Goal: Task Accomplishment & Management: Use online tool/utility

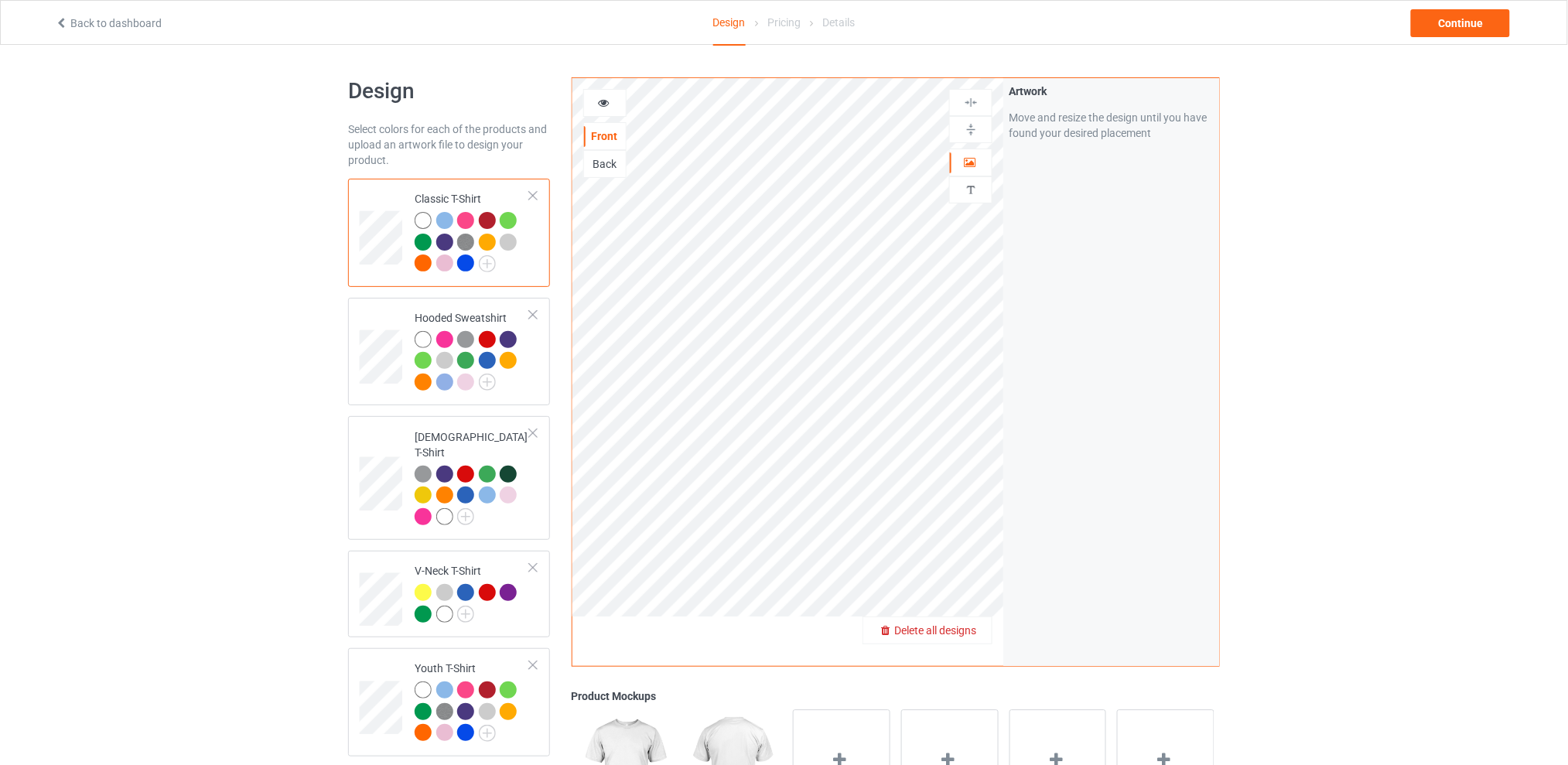
click at [975, 634] on span "Delete all designs" at bounding box center [935, 630] width 82 height 13
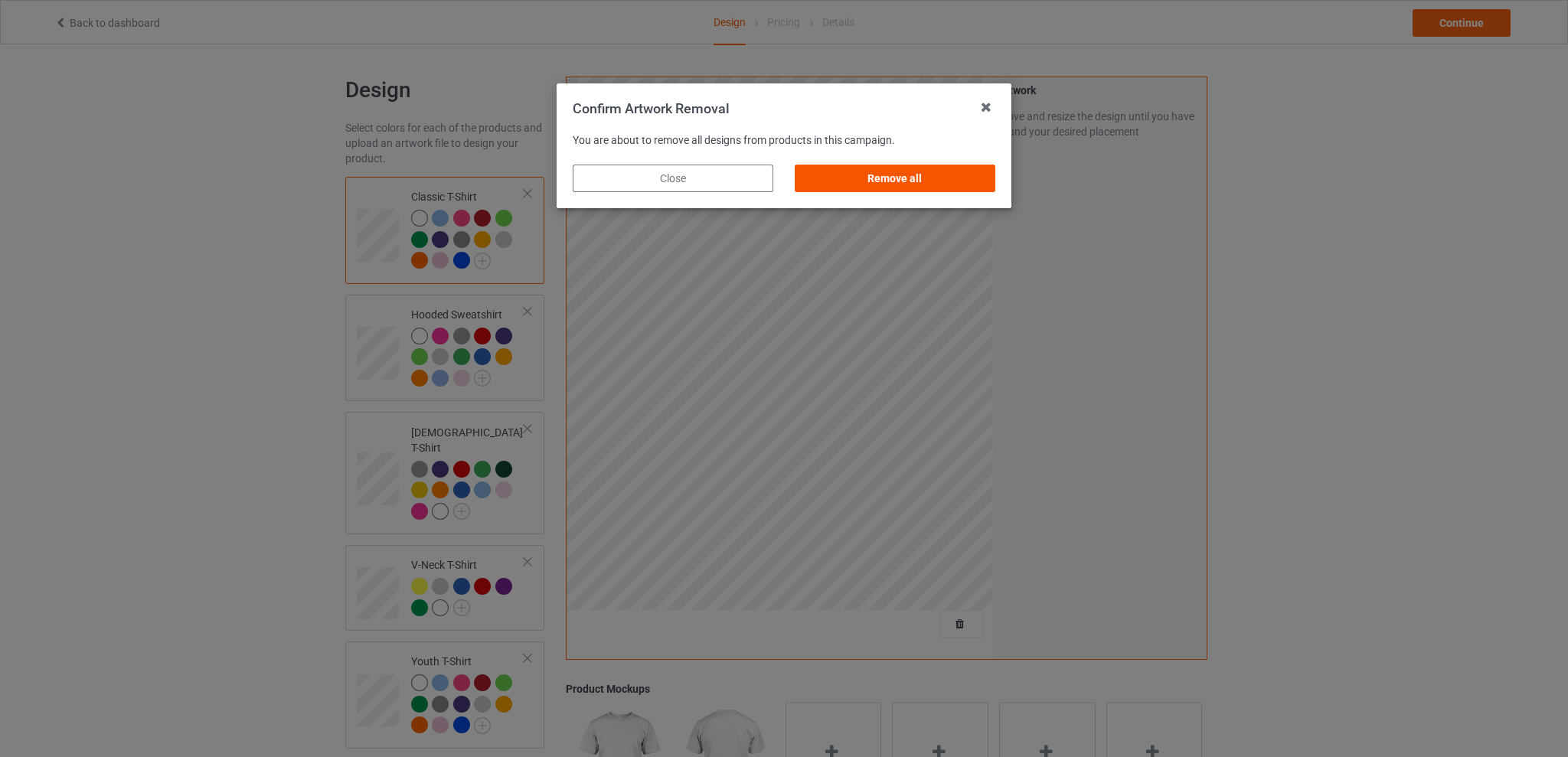
click at [933, 185] on div "Remove all" at bounding box center [894, 178] width 201 height 27
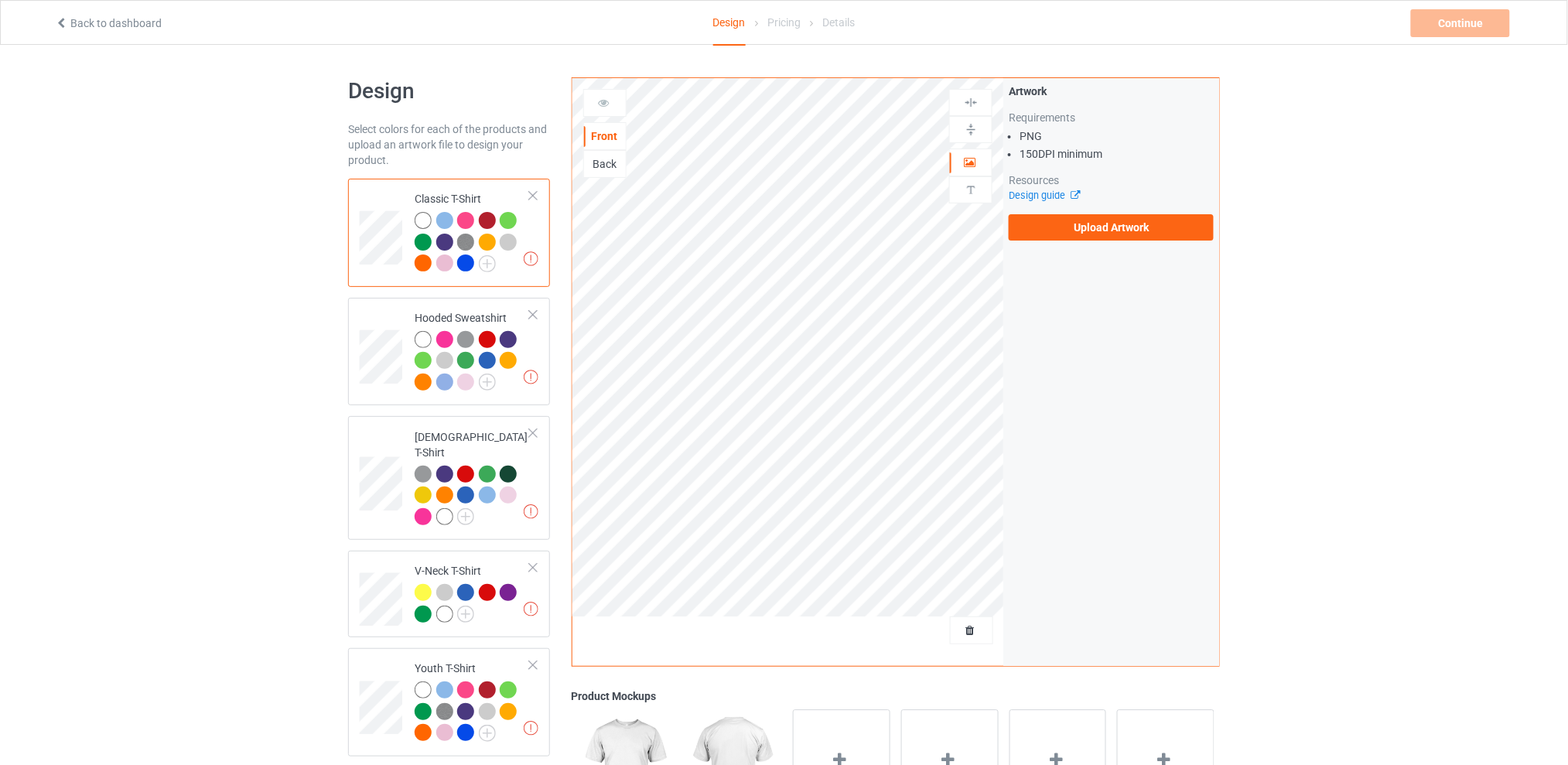
click at [611, 168] on div "Back" at bounding box center [605, 164] width 41 height 16
click at [1084, 234] on label "Upload Artwork" at bounding box center [1112, 227] width 205 height 27
click at [0, 0] on input "Upload Artwork" at bounding box center [0, 0] width 0 height 0
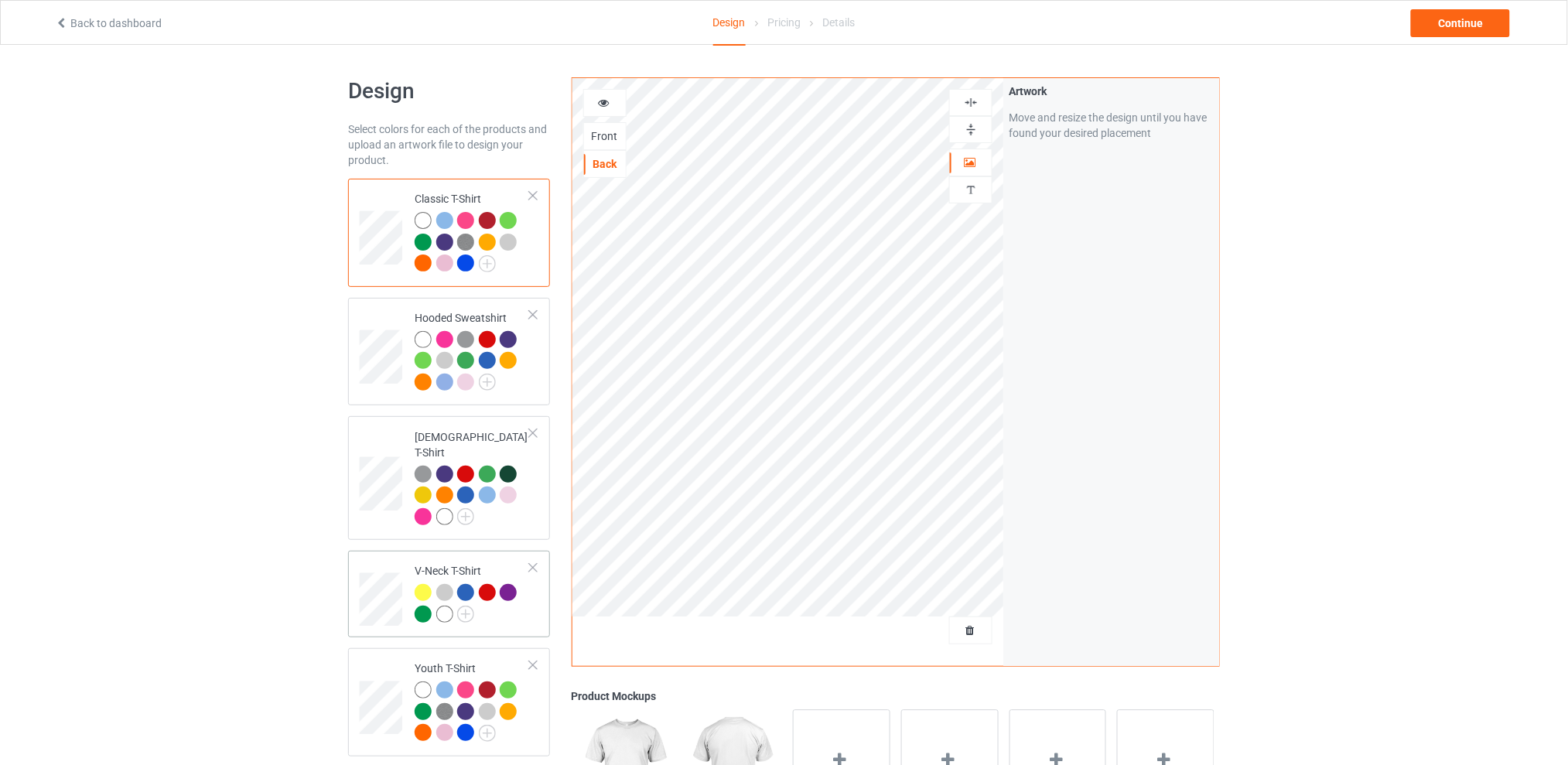
scroll to position [310, 0]
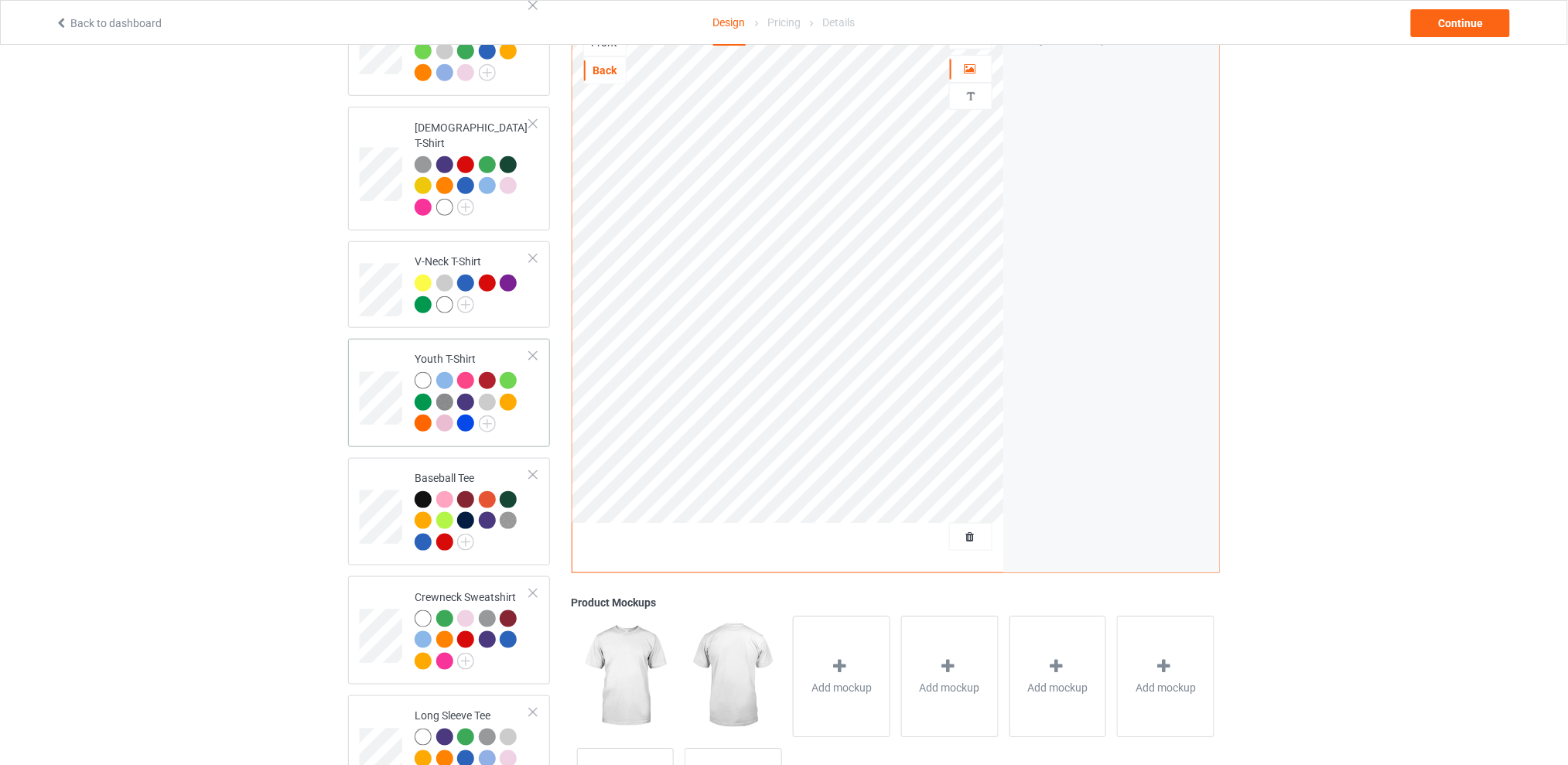
click at [534, 350] on div at bounding box center [532, 355] width 11 height 11
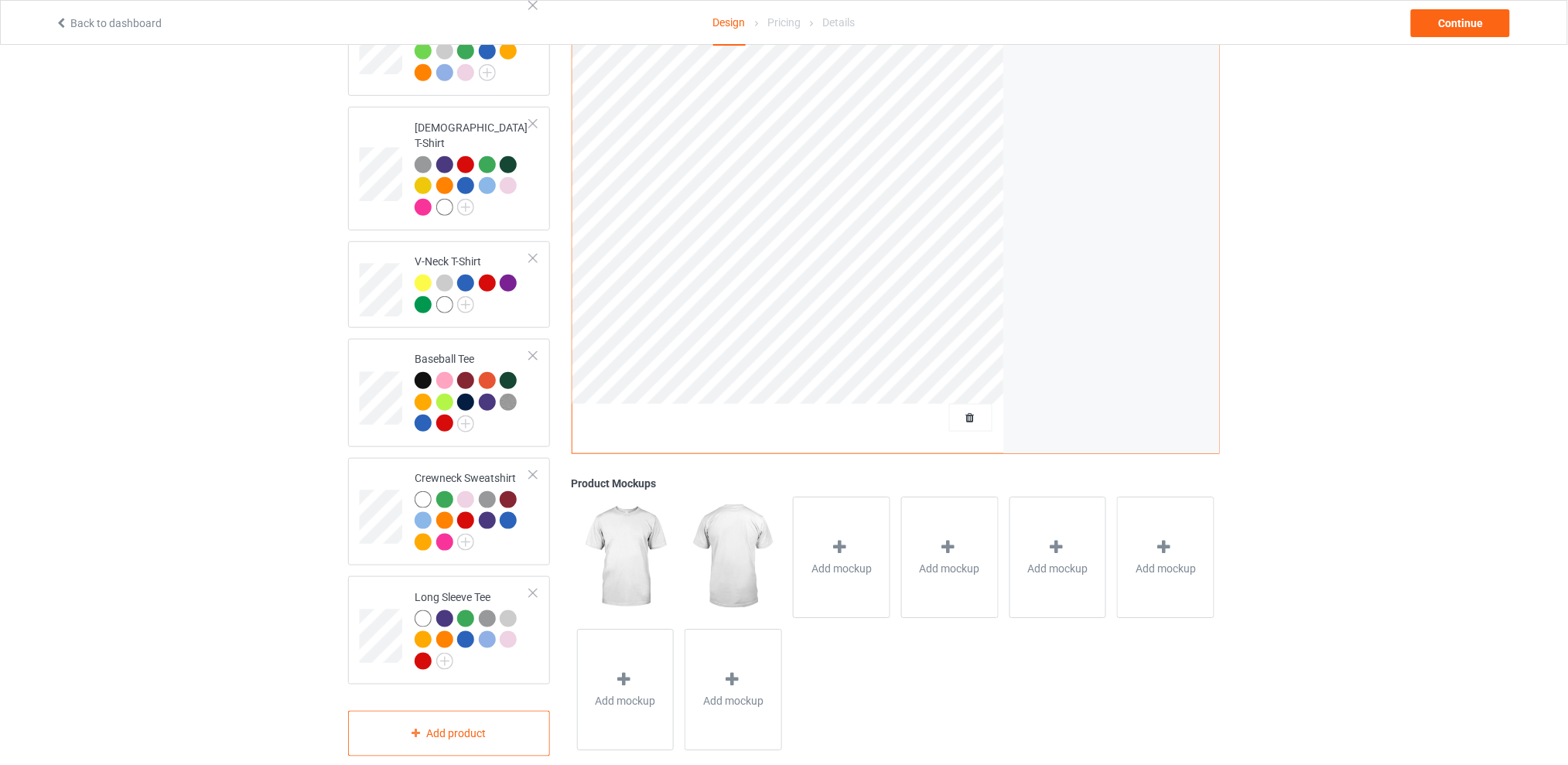
click at [1461, 299] on div "Design Select colors for each of the products and upload an artwork file to des…" at bounding box center [784, 262] width 1568 height 1053
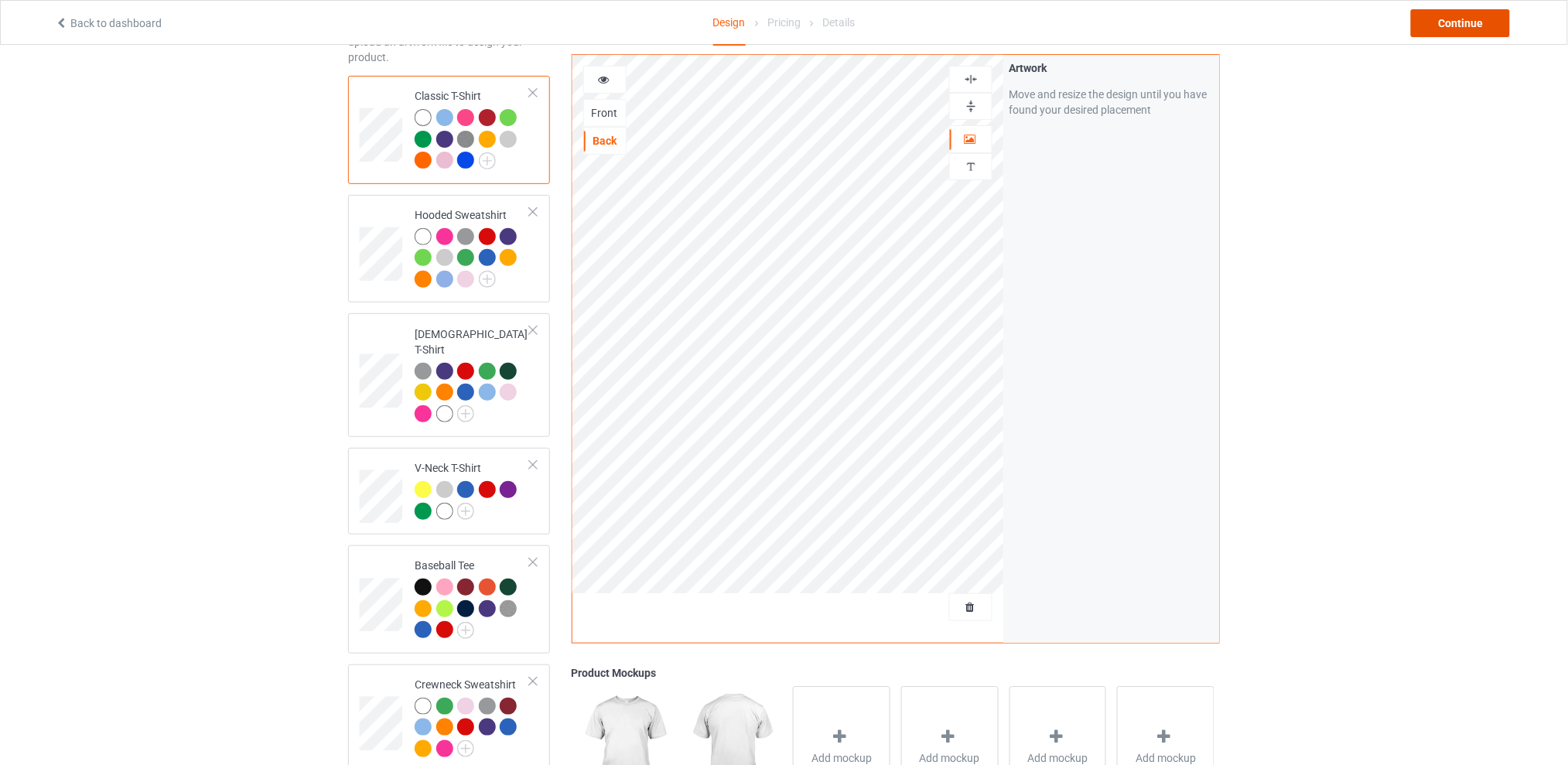
click at [1442, 25] on div "Continue" at bounding box center [1461, 23] width 99 height 28
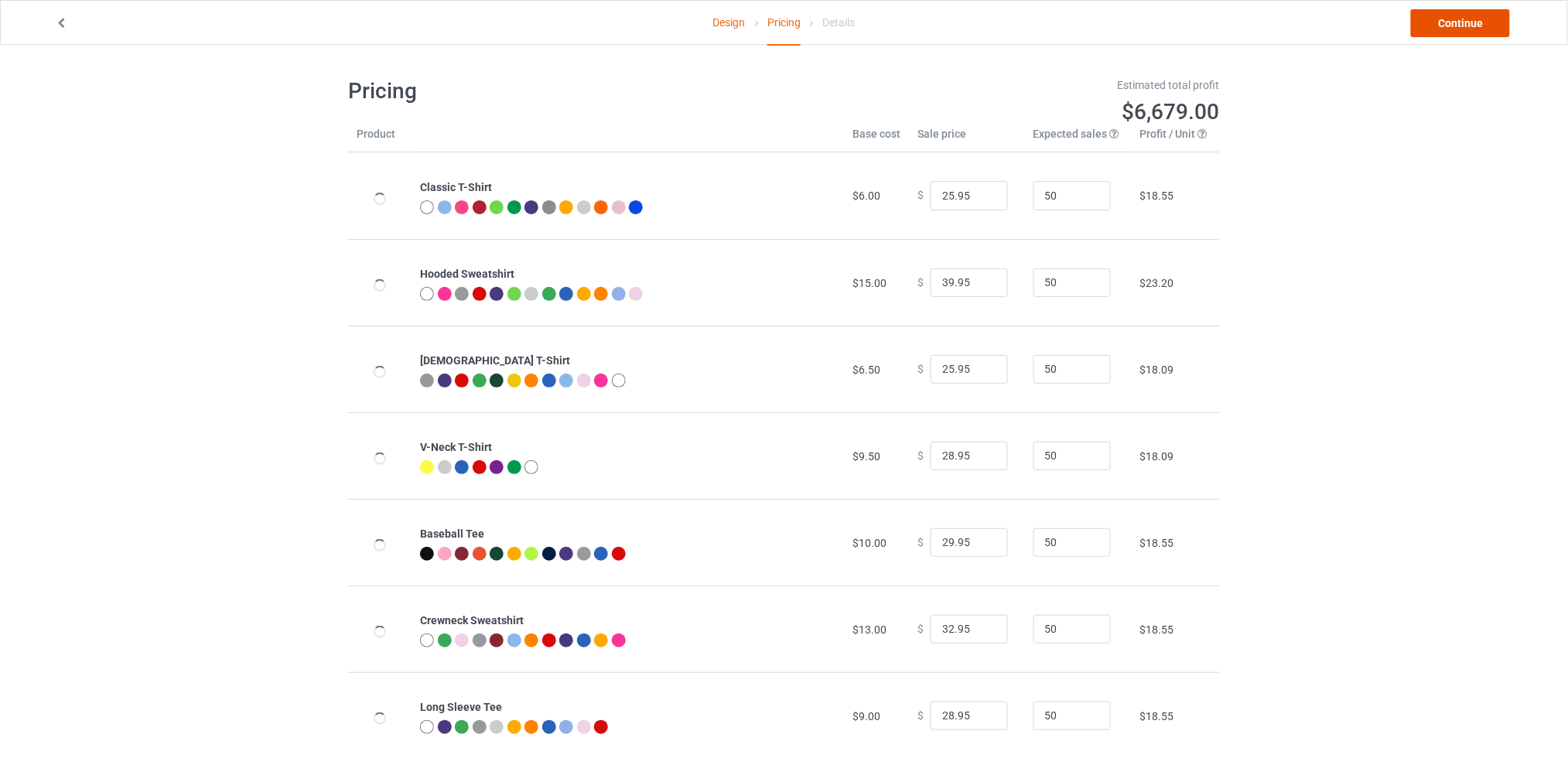
click at [1440, 28] on link "Continue" at bounding box center [1461, 23] width 99 height 28
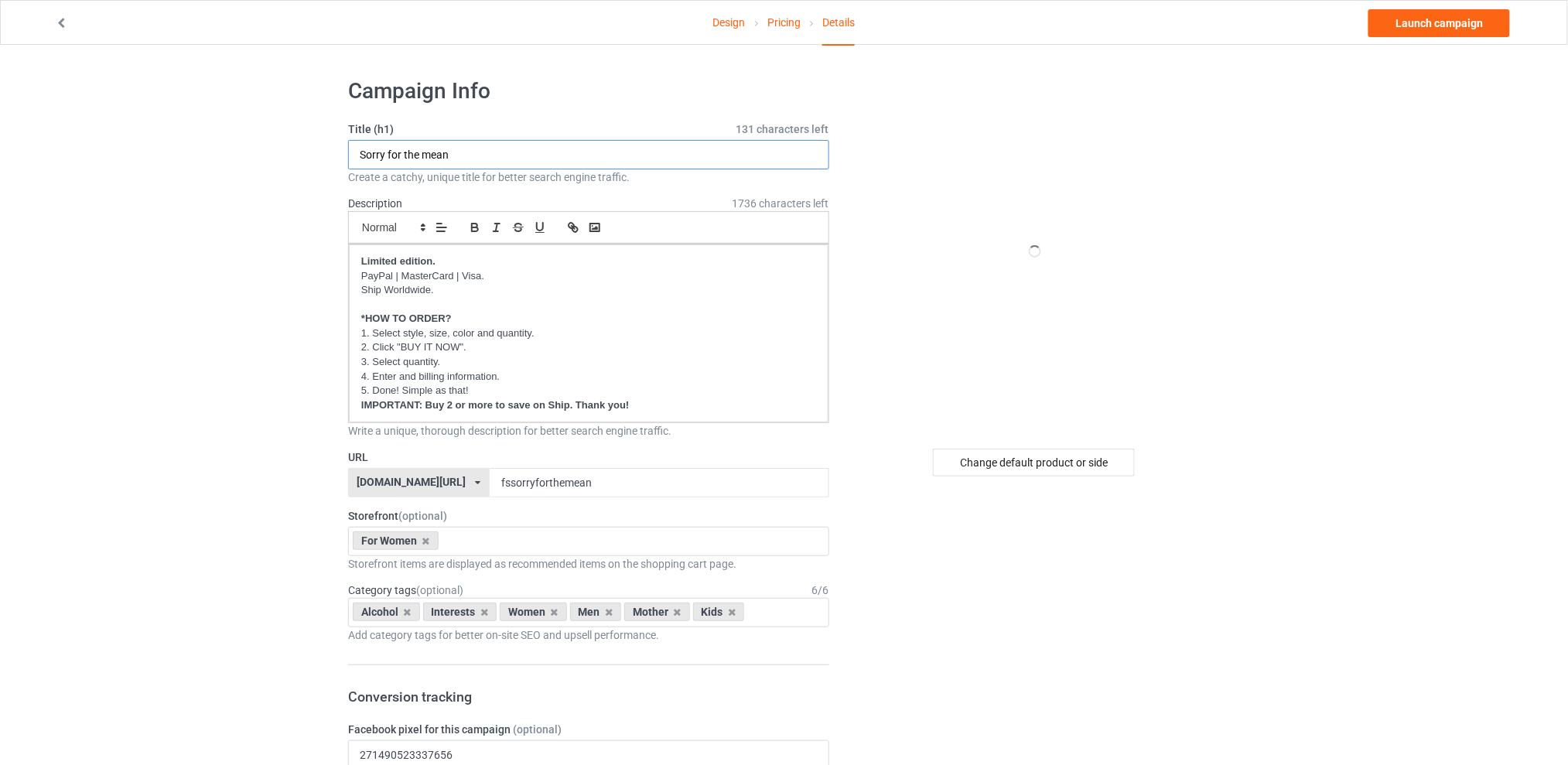
drag, startPoint x: 431, startPoint y: 151, endPoint x: 310, endPoint y: 161, distance: 121.4
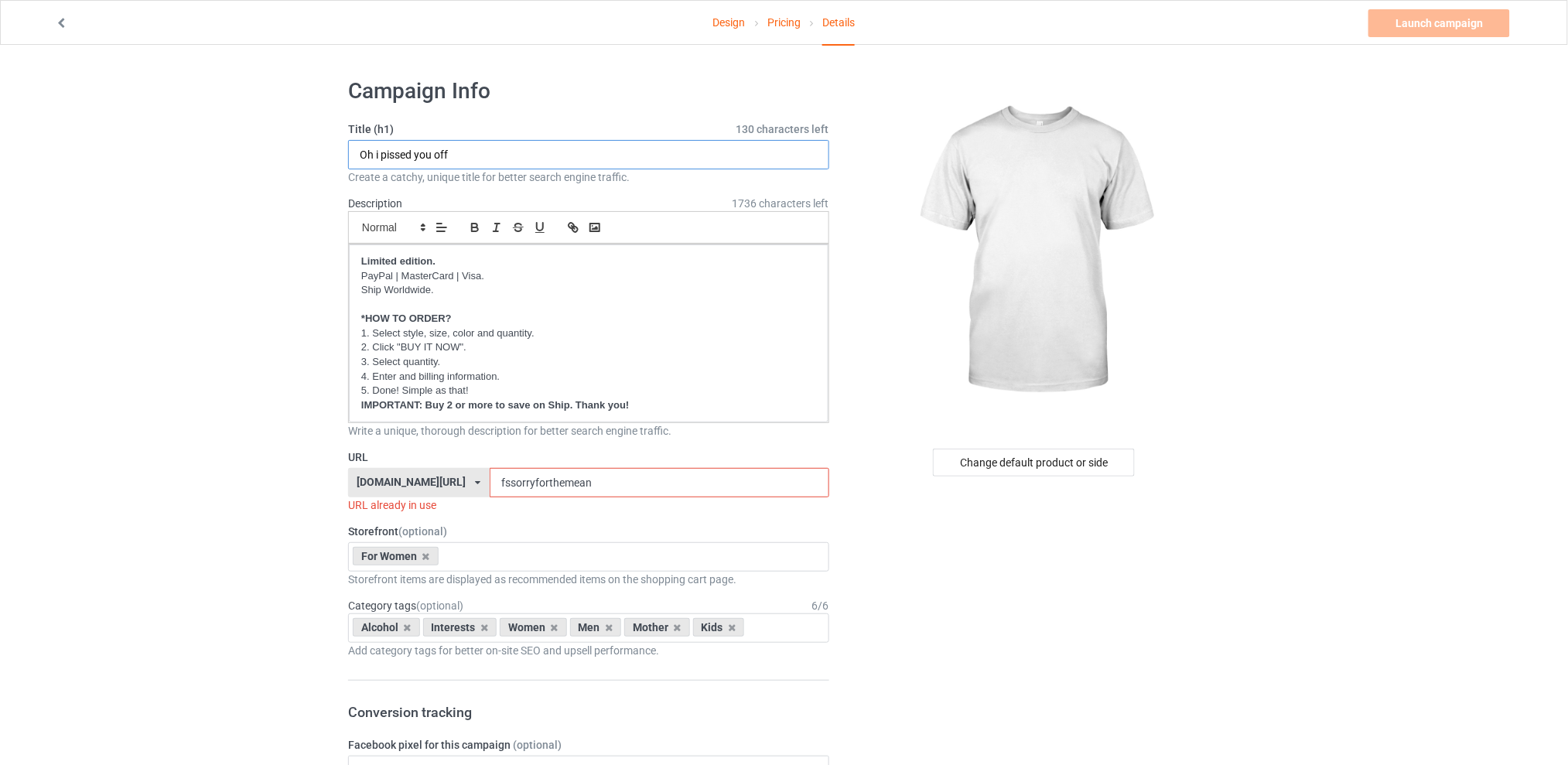
type input "Oh i pissed you off"
drag, startPoint x: 620, startPoint y: 481, endPoint x: 491, endPoint y: 484, distance: 129.0
click at [491, 484] on div "[DOMAIN_NAME][URL] [DOMAIN_NAME][URL] [DOMAIN_NAME][URL] [DOMAIN_NAME][URL] 5d7…" at bounding box center [588, 483] width 481 height 29
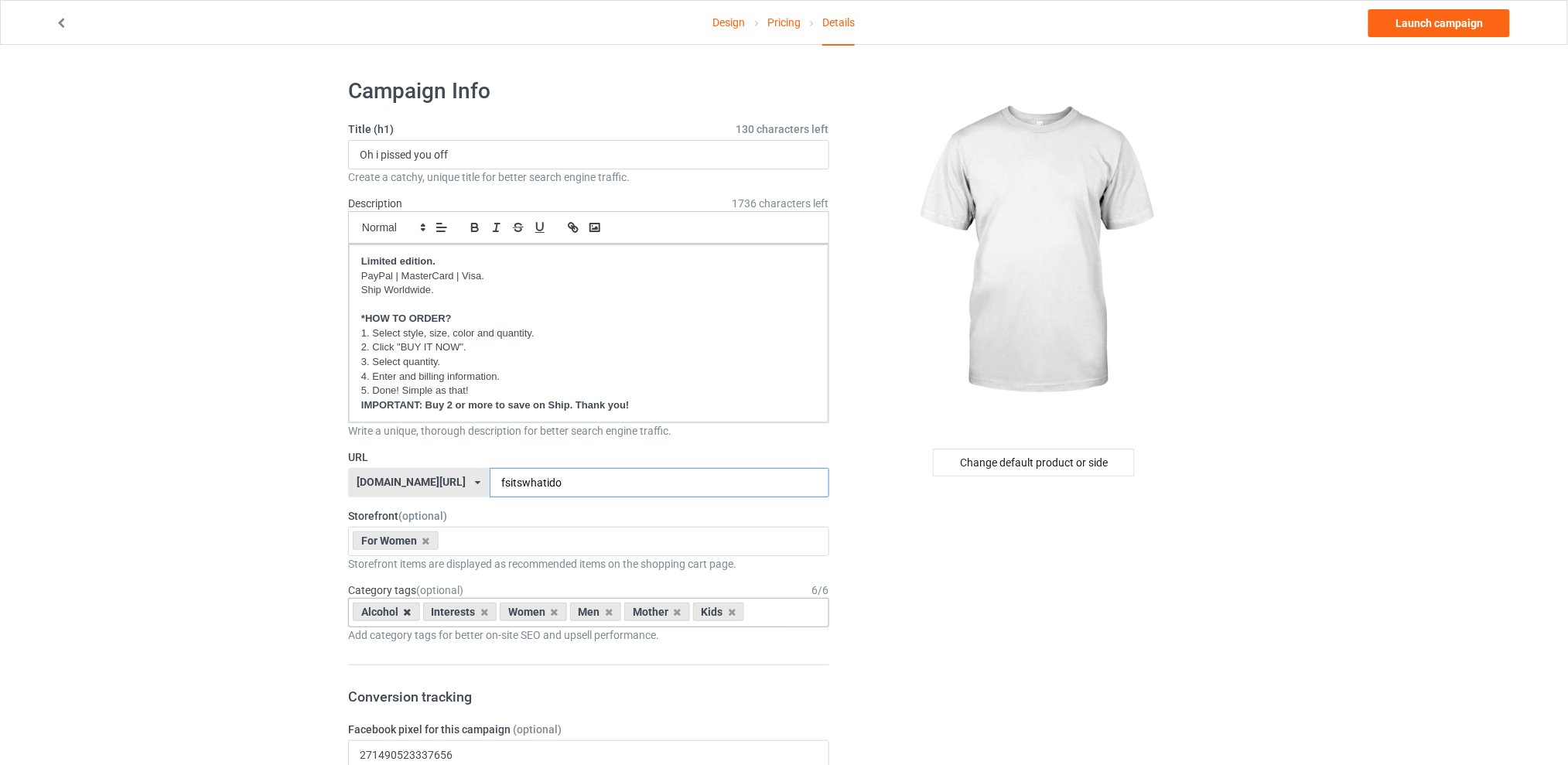
type input "fsitswhatido"
click at [405, 613] on icon at bounding box center [408, 612] width 8 height 10
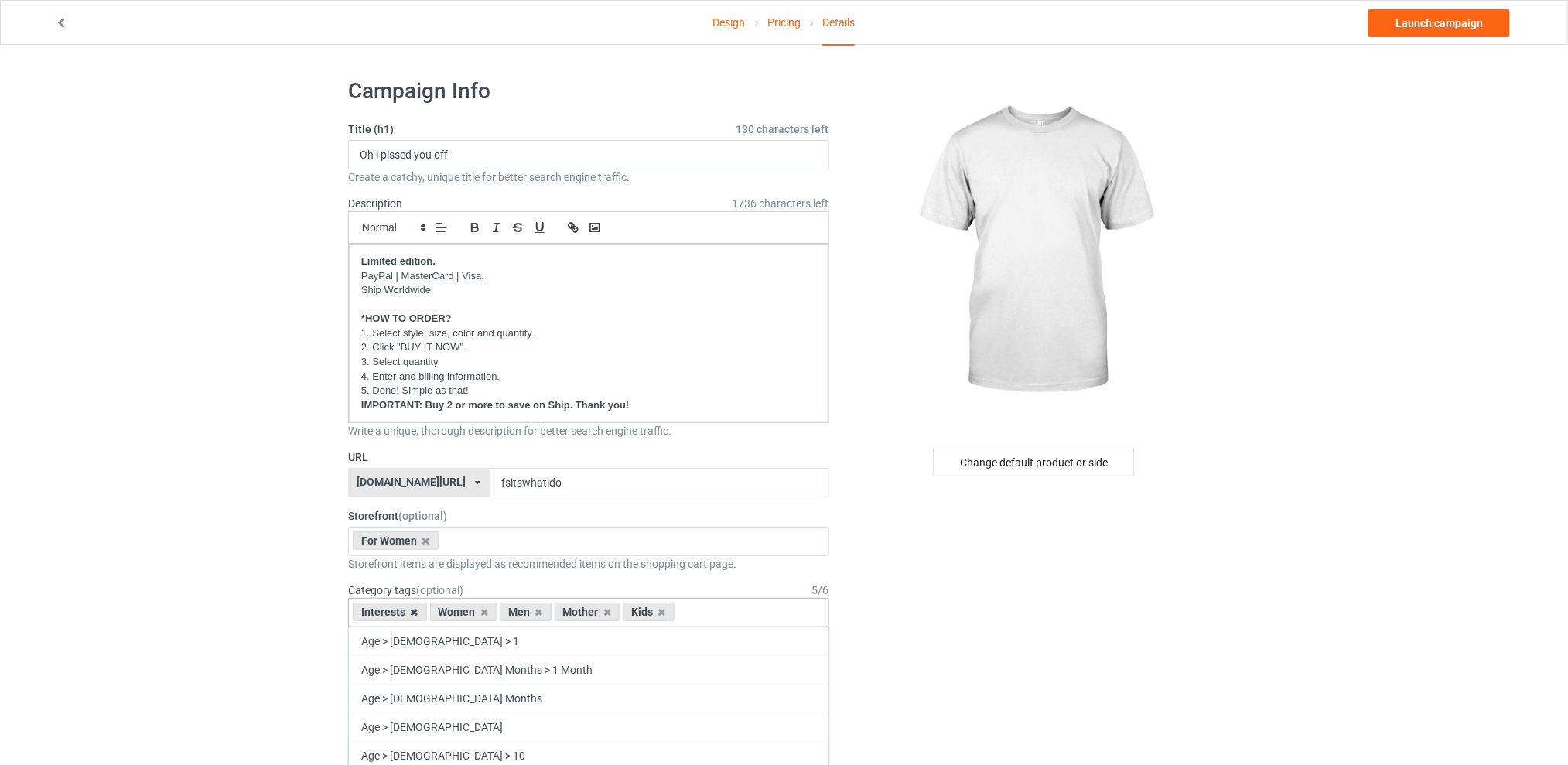
click at [413, 612] on icon at bounding box center [415, 612] width 8 height 10
click at [455, 610] on div "Men" at bounding box center [449, 612] width 52 height 19
click at [461, 613] on icon at bounding box center [462, 612] width 8 height 10
click at [473, 611] on icon at bounding box center [476, 612] width 8 height 10
click at [462, 615] on icon at bounding box center [462, 612] width 8 height 10
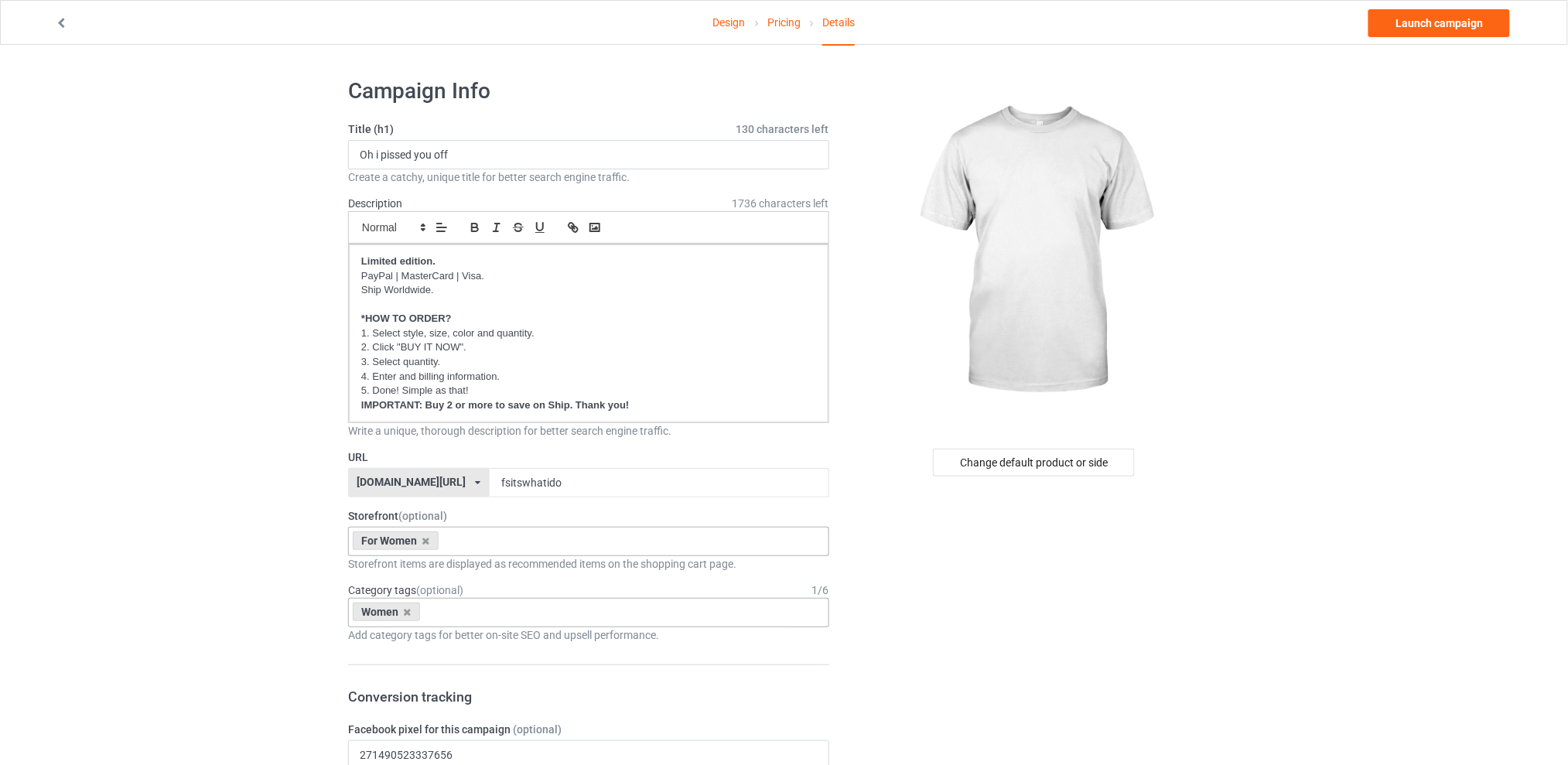
click at [486, 543] on div "For Women Best Sellers Best Friend Sister - Aunt [DATE] For Christmas Sistaaaaa…" at bounding box center [588, 542] width 481 height 29
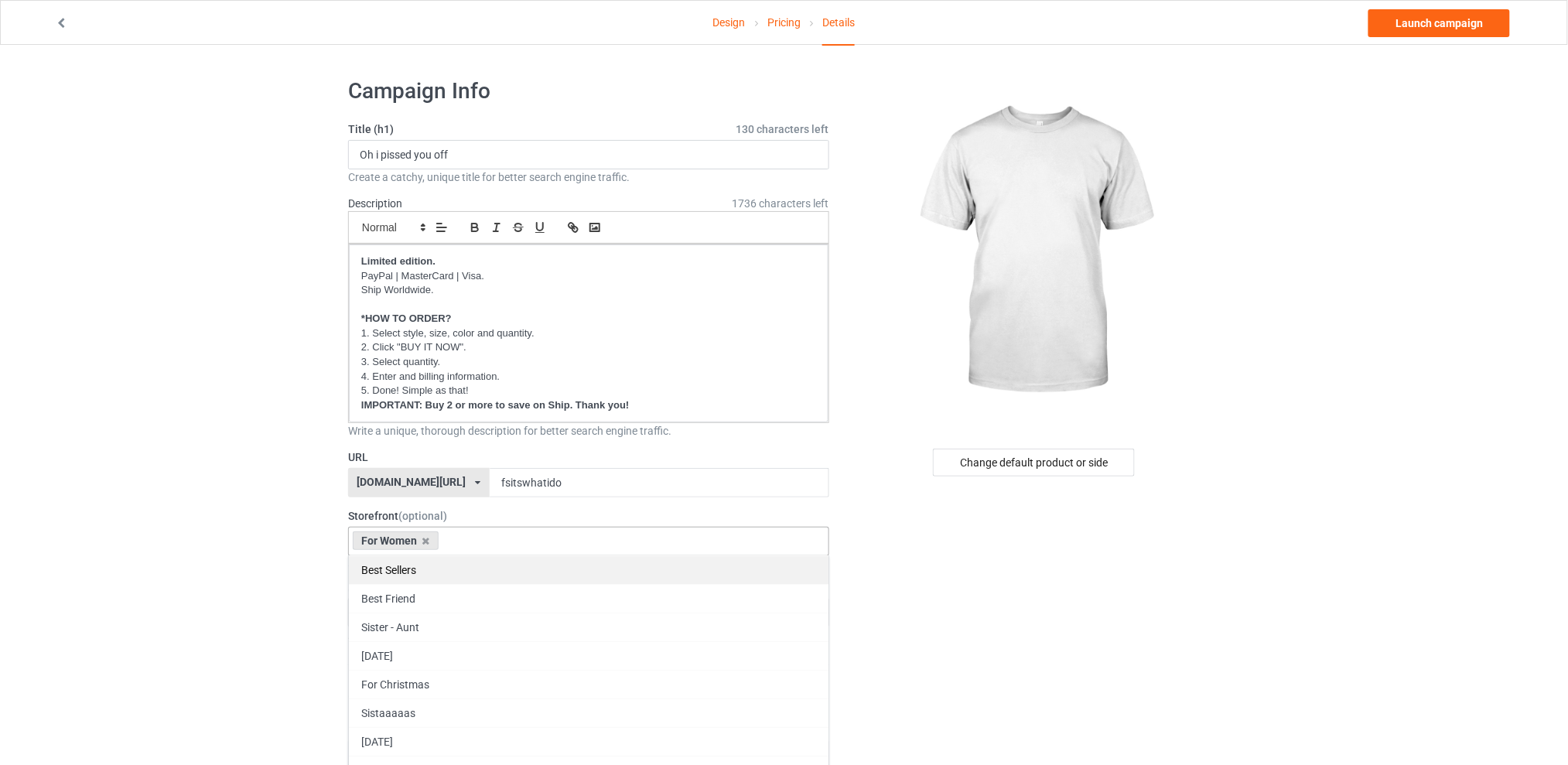
click at [426, 563] on div "Best Sellers" at bounding box center [589, 569] width 480 height 29
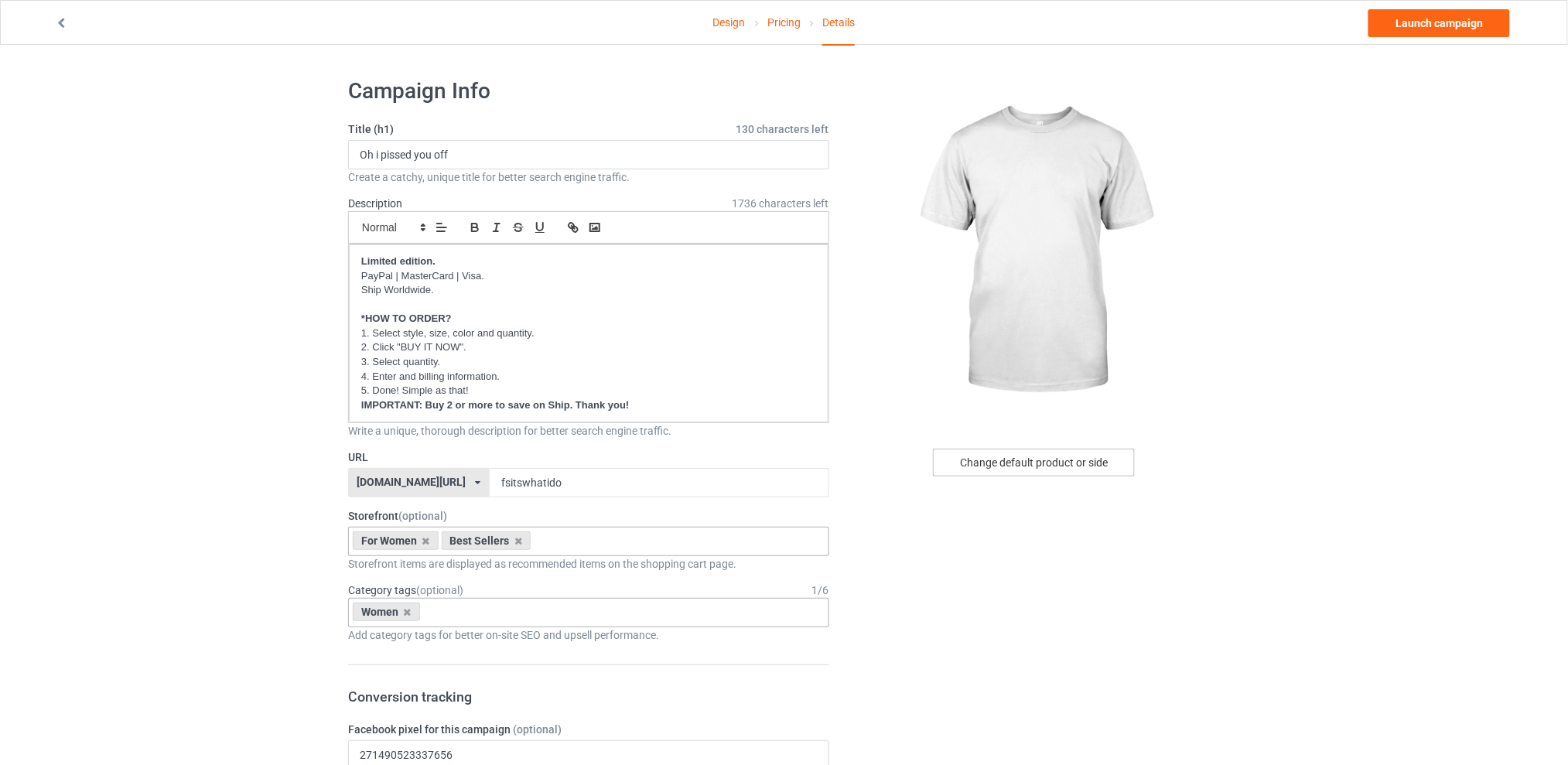
click at [981, 472] on div "Change default product or side" at bounding box center [1034, 462] width 202 height 28
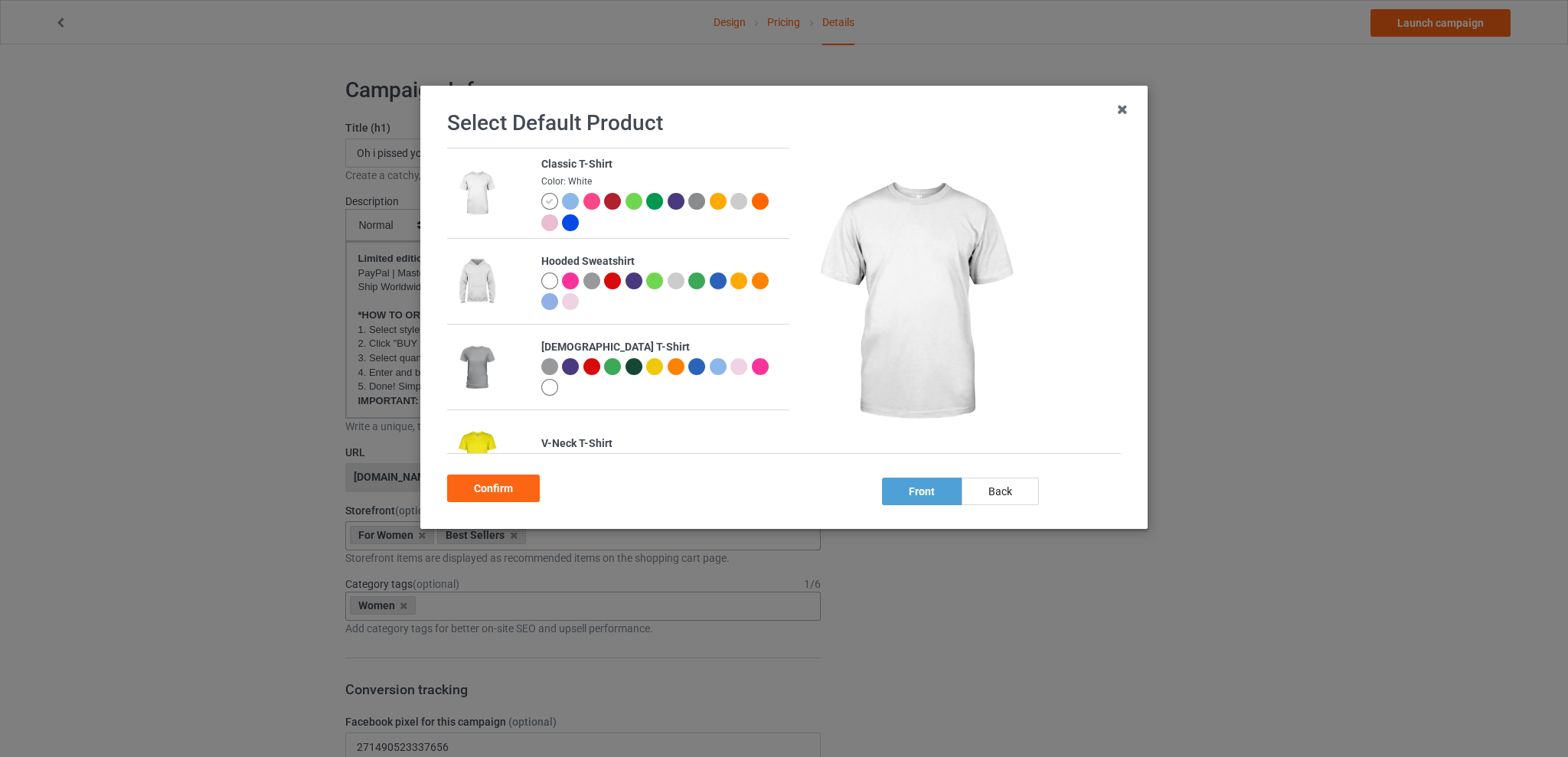
drag, startPoint x: 654, startPoint y: 364, endPoint x: 952, endPoint y: 496, distance: 325.9
click at [654, 365] on div at bounding box center [654, 366] width 17 height 17
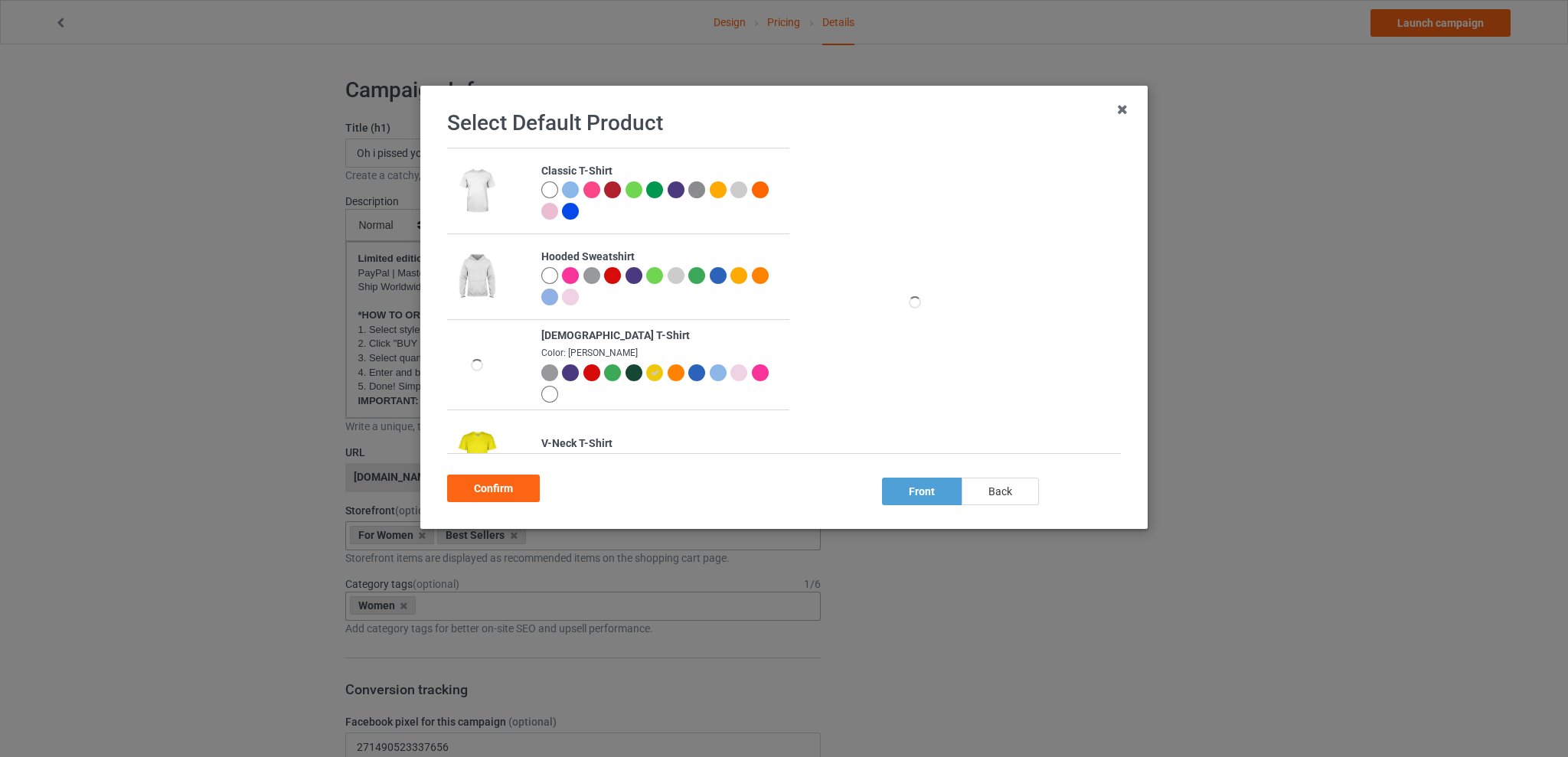
click at [1002, 495] on div "back" at bounding box center [1000, 491] width 77 height 27
click at [511, 486] on div "Confirm" at bounding box center [492, 488] width 92 height 27
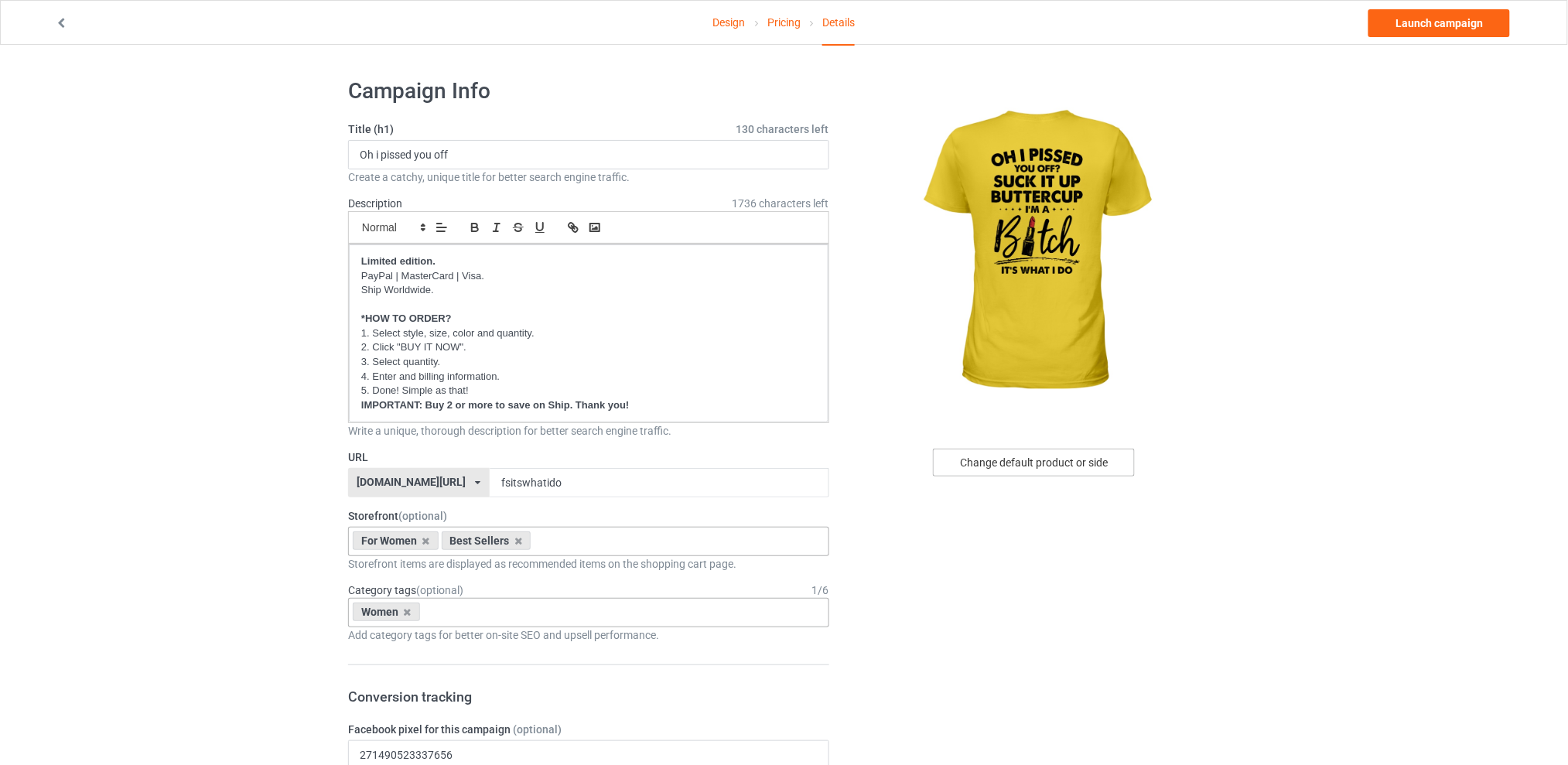
click at [992, 458] on div "Change default product or side" at bounding box center [1034, 462] width 202 height 28
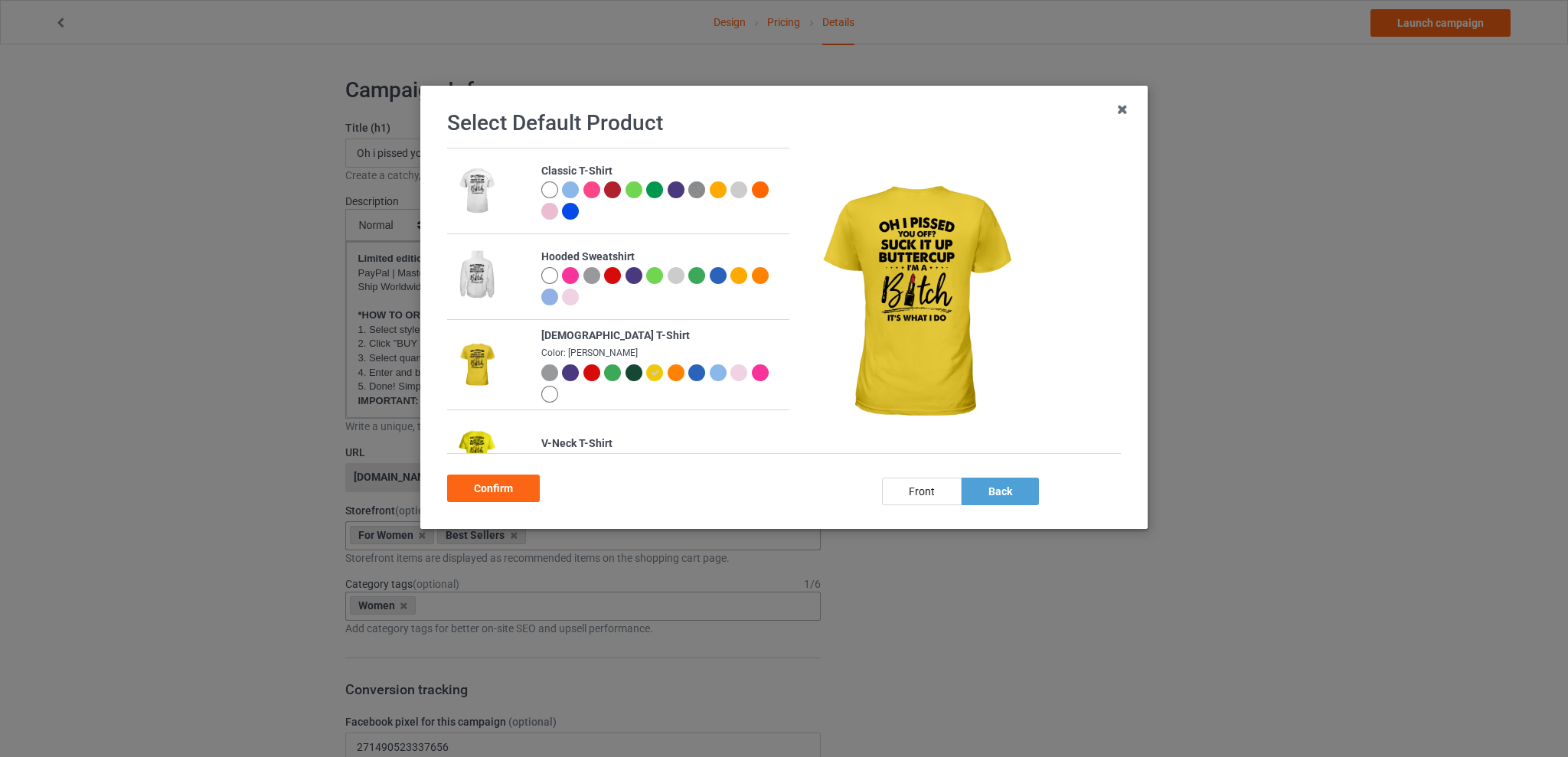
click at [714, 190] on div at bounding box center [717, 189] width 17 height 17
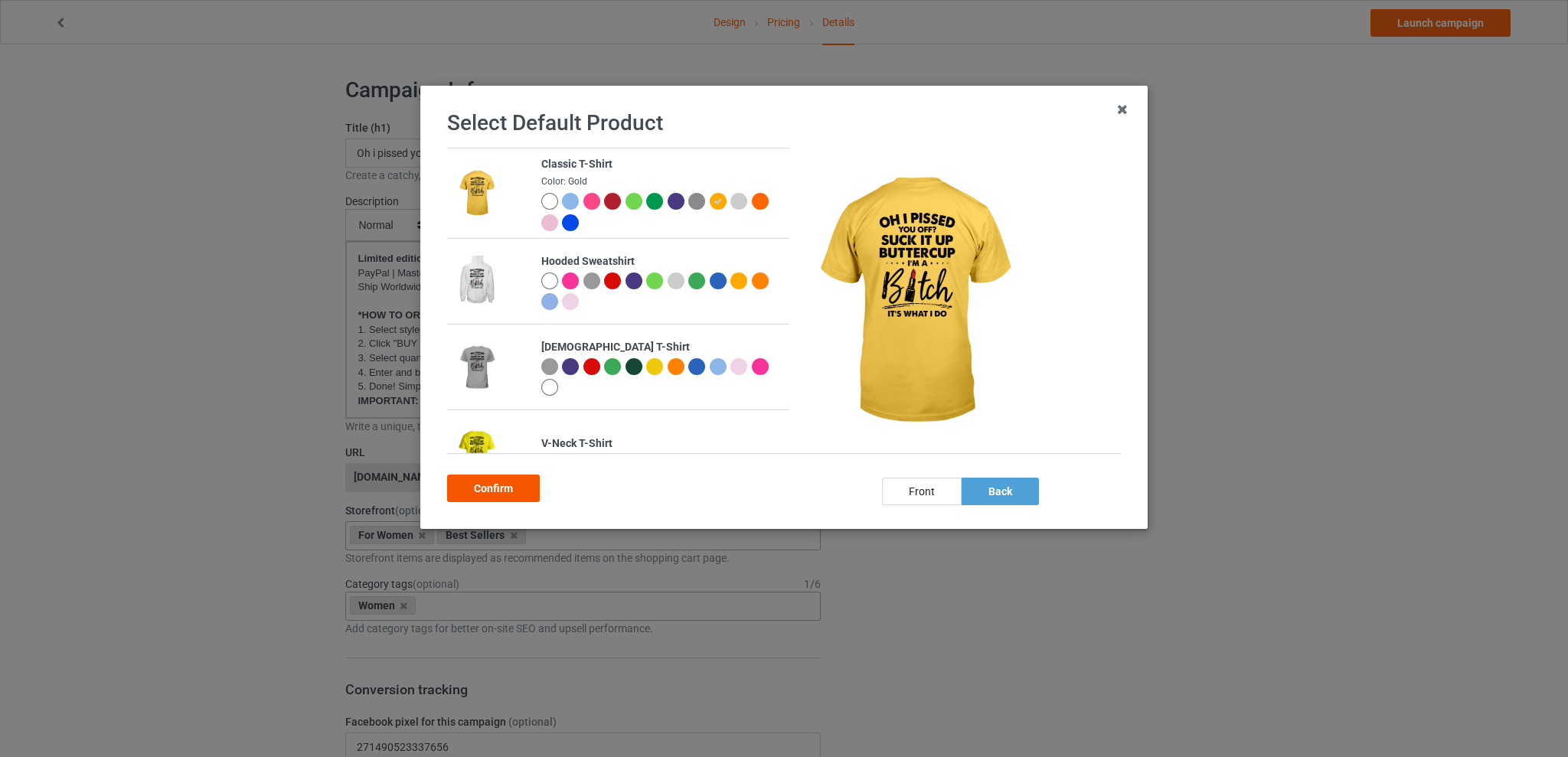
click at [493, 493] on div "Confirm" at bounding box center [492, 488] width 92 height 27
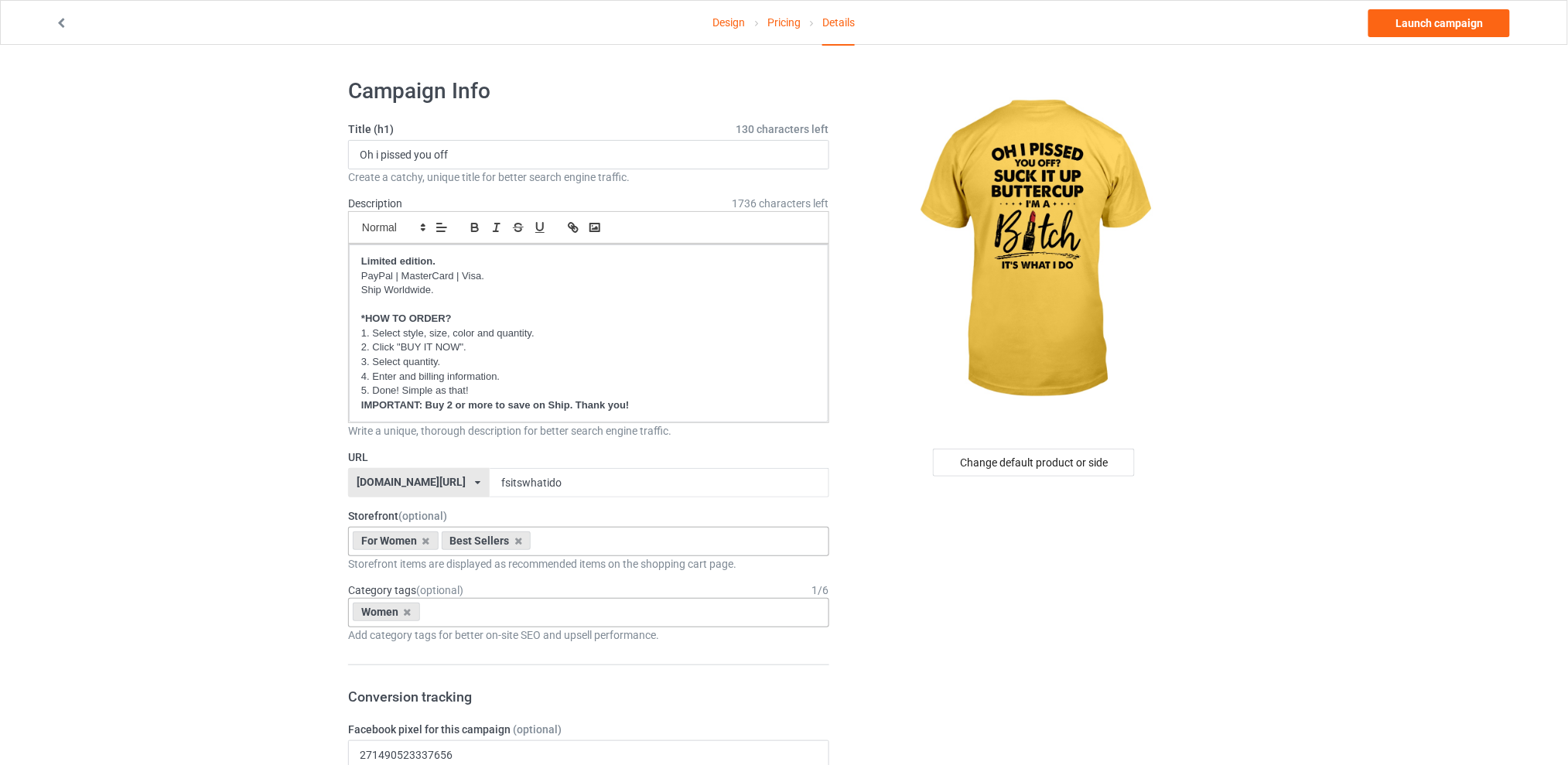
click at [1426, 20] on link "Launch campaign" at bounding box center [1439, 23] width 142 height 28
